Goal: Information Seeking & Learning: Learn about a topic

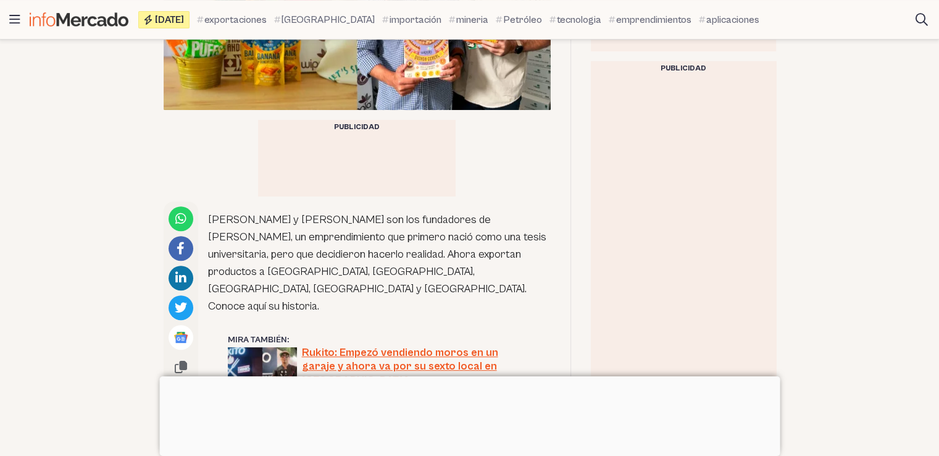
scroll to position [535, 0]
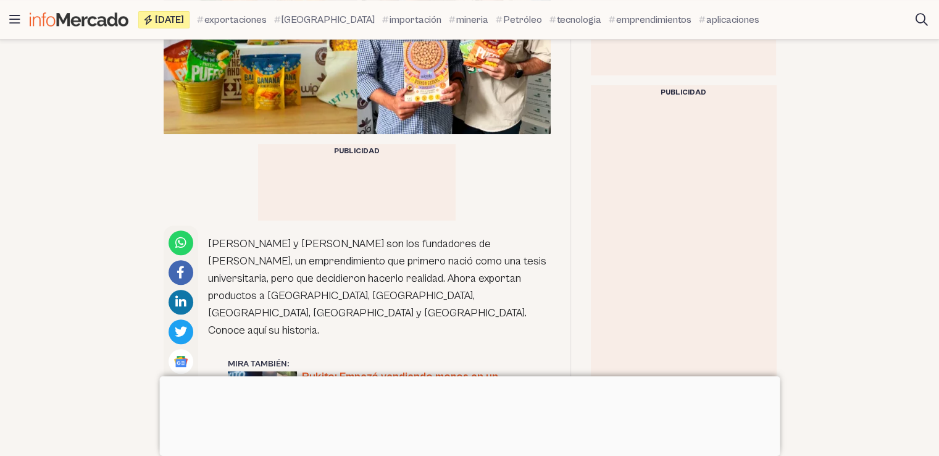
scroll to position [485, 0]
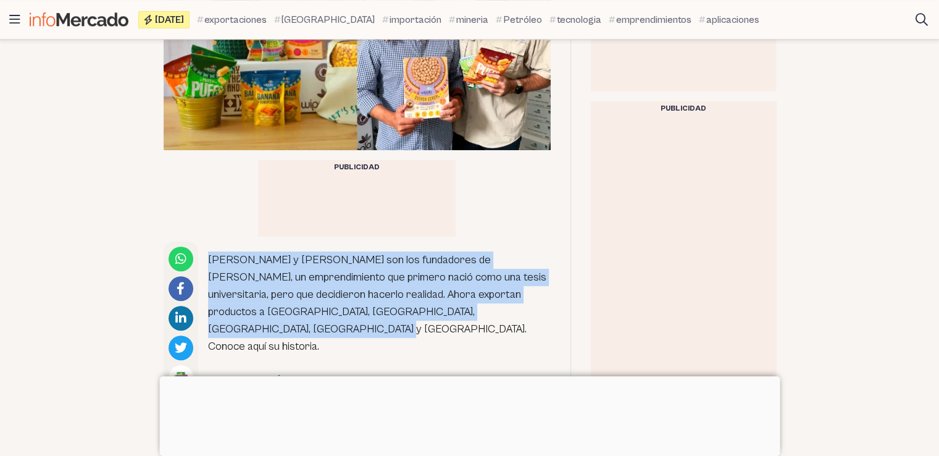
drag, startPoint x: 204, startPoint y: 258, endPoint x: 522, endPoint y: 308, distance: 322.0
copy p "[PERSON_NAME] y [PERSON_NAME] son los fundadores de [PERSON_NAME], un emprendim…"
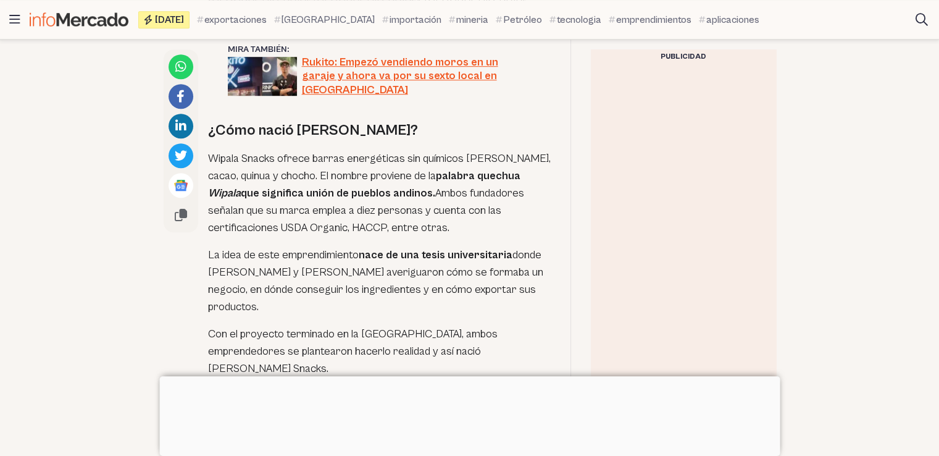
scroll to position [821, 0]
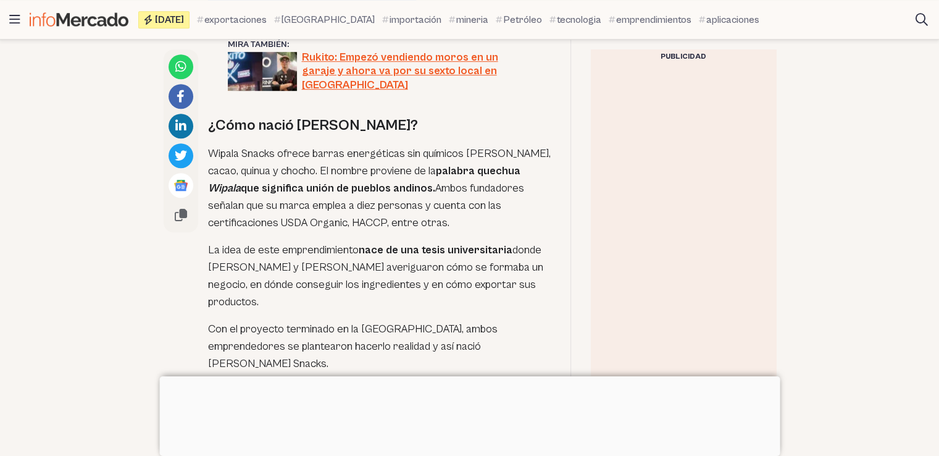
drag, startPoint x: 206, startPoint y: 112, endPoint x: 542, endPoint y: 302, distance: 386.0
copy div "Wipala Snacks ofrece barras energéticas sin químicos [PERSON_NAME], cacao, quin…"
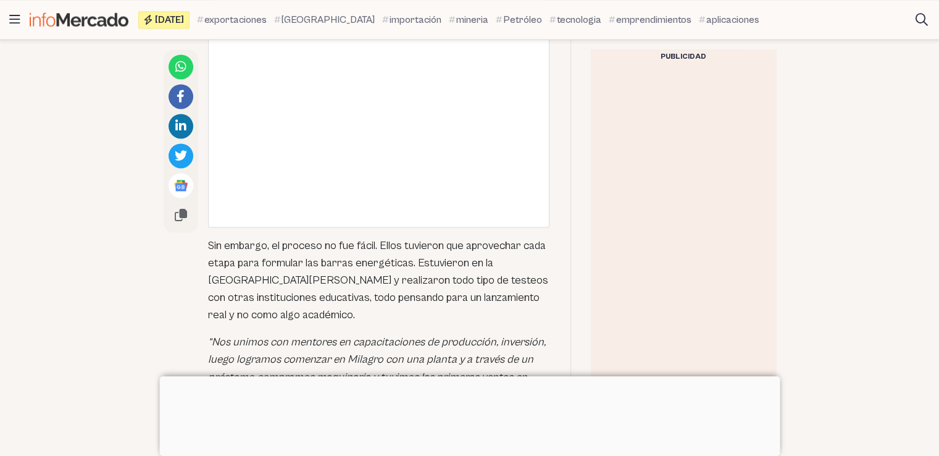
scroll to position [1988, 0]
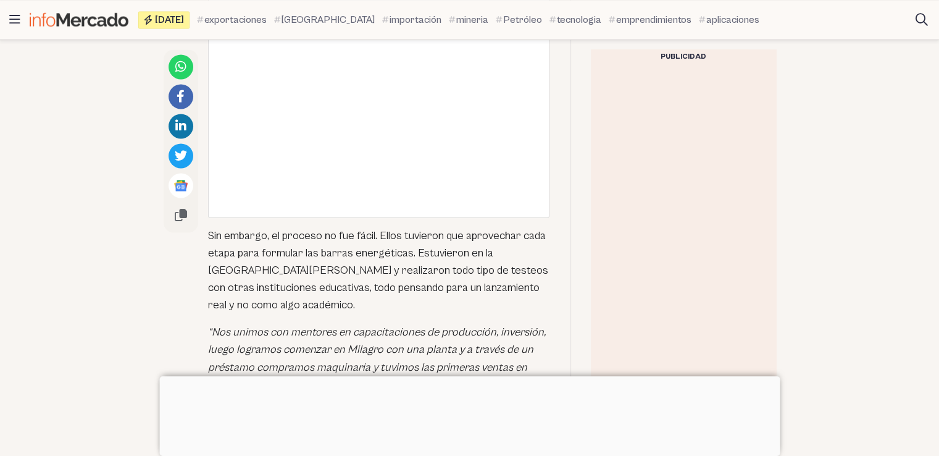
drag, startPoint x: 209, startPoint y: 161, endPoint x: 377, endPoint y: 309, distance: 224.0
click at [377, 309] on div "[PERSON_NAME] y [PERSON_NAME] son los fundadores de [PERSON_NAME], un emprendim…" at bounding box center [379, 211] width 343 height 2946
click at [311, 324] on p "“Nos unimos con mentores en capacitaciones de producción, inversión, luego logr…" at bounding box center [379, 358] width 343 height 69
drag, startPoint x: 209, startPoint y: 167, endPoint x: 351, endPoint y: 304, distance: 197.8
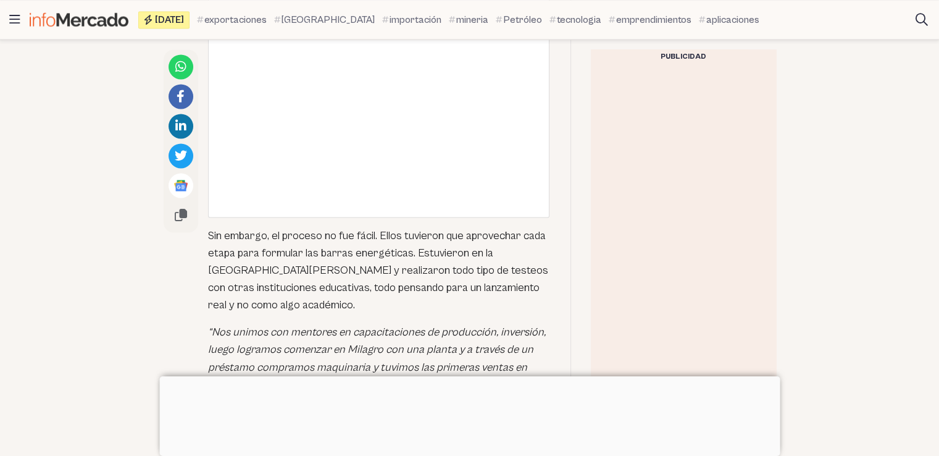
click at [351, 304] on div "[PERSON_NAME] y [PERSON_NAME] son los fundadores de [PERSON_NAME], un emprendim…" at bounding box center [379, 211] width 343 height 2946
copy div "Sin embargo, el proceso no fue fácil. Ellos tuvieron que aprovechar cada etapa …"
click at [614, 249] on div at bounding box center [683, 249] width 185 height 371
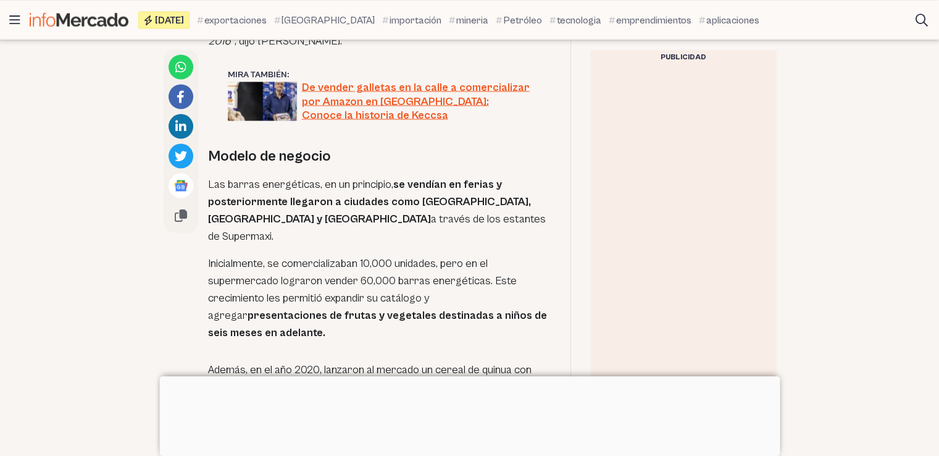
scroll to position [2326, 0]
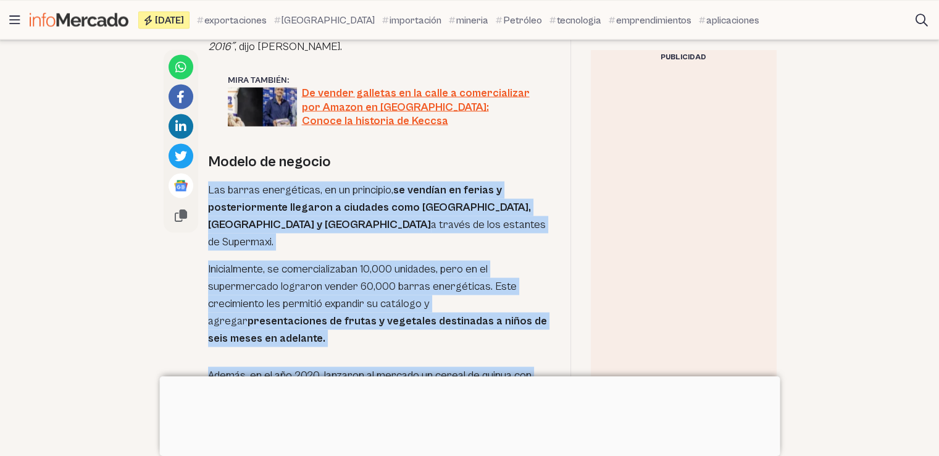
drag, startPoint x: 203, startPoint y: 105, endPoint x: 505, endPoint y: 320, distance: 370.6
copy div "Las barras energéticas, en un principio, se vendían en ferias y posteriormente …"
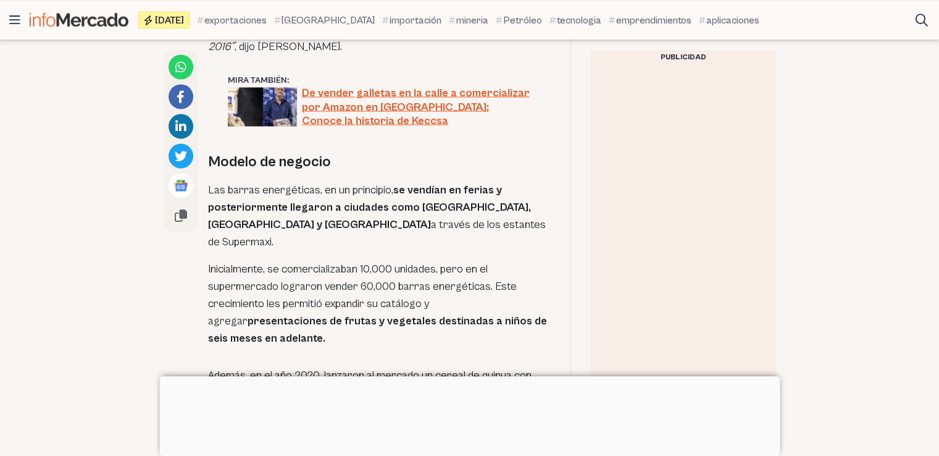
click at [625, 286] on div at bounding box center [683, 249] width 185 height 371
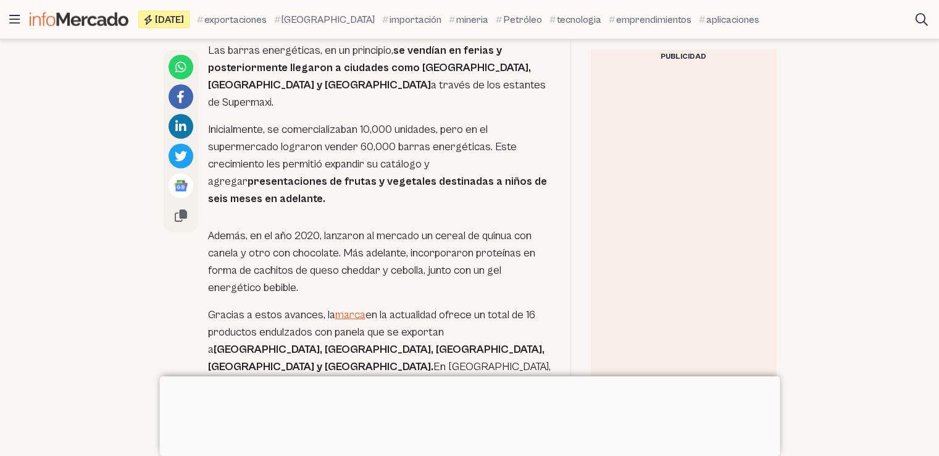
scroll to position [2427, 0]
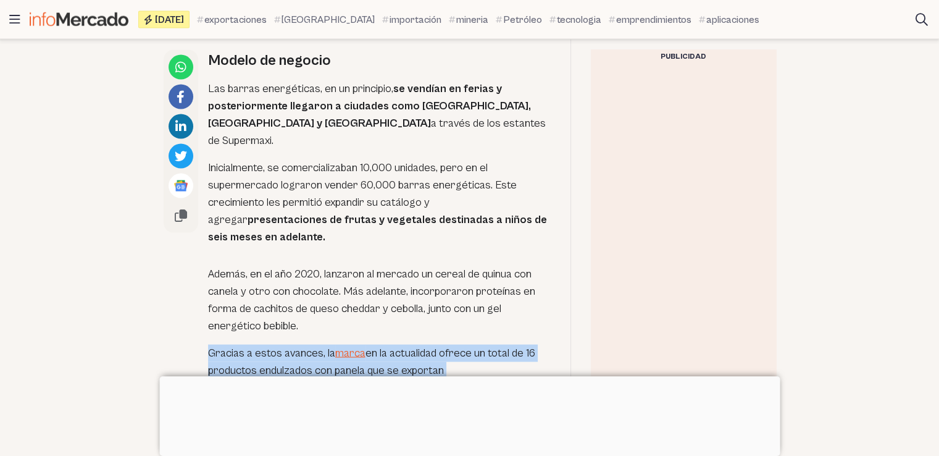
drag, startPoint x: 202, startPoint y: 240, endPoint x: 432, endPoint y: 297, distance: 237.4
click at [420, 345] on p "Gracias a estos avances, la marca en la actualidad ofrece un total de 16 produc…" at bounding box center [379, 388] width 343 height 86
drag, startPoint x: 204, startPoint y: 241, endPoint x: 440, endPoint y: 297, distance: 242.3
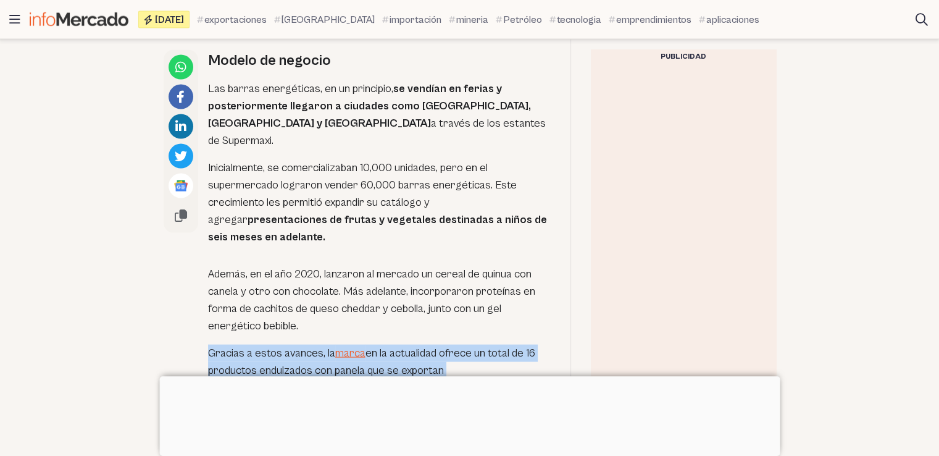
copy p "Gracias a estos avances, la marca en la actualidad ofrece un total de 16 produc…"
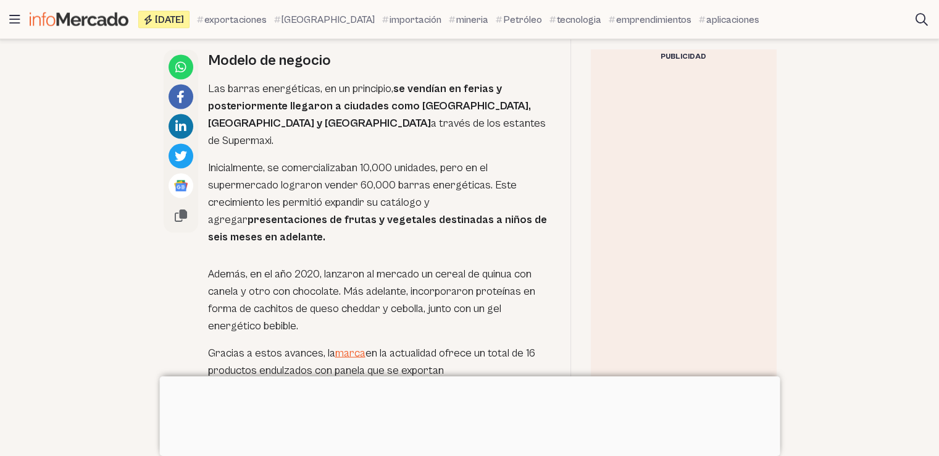
click at [652, 256] on div at bounding box center [683, 249] width 185 height 371
